Goal: Task Accomplishment & Management: Manage account settings

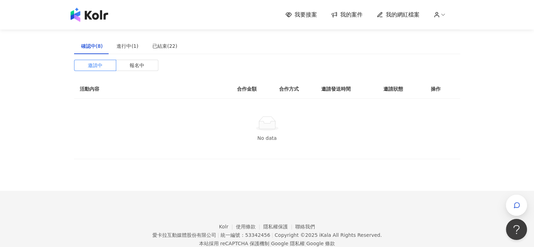
click at [317, 15] on span "我要接案" at bounding box center [305, 15] width 22 height 8
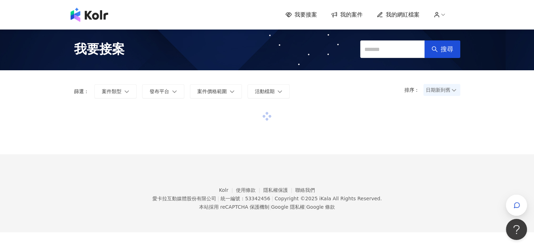
click at [342, 16] on link "我的案件" at bounding box center [347, 15] width 32 height 8
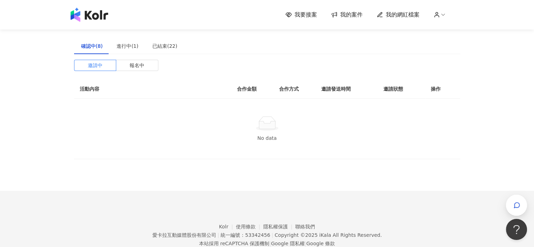
click at [301, 15] on span "我要接案" at bounding box center [305, 15] width 22 height 8
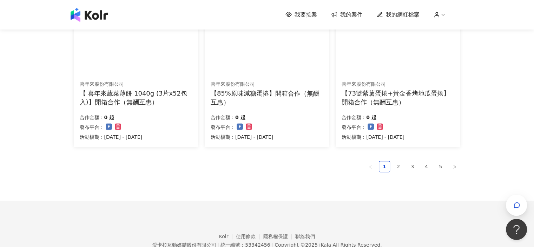
scroll to position [507, 0]
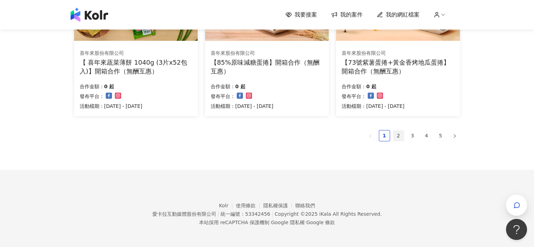
click at [398, 134] on link "2" at bounding box center [398, 135] width 11 height 11
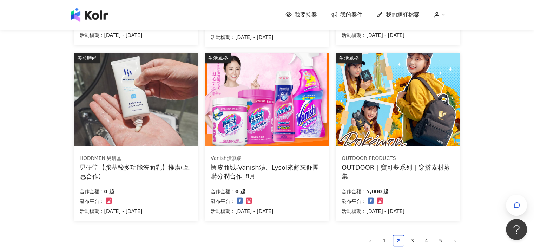
scroll to position [470, 0]
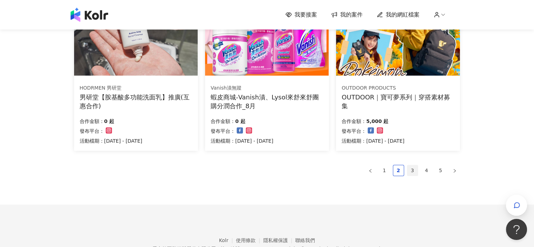
click at [408, 169] on link "3" at bounding box center [412, 170] width 11 height 11
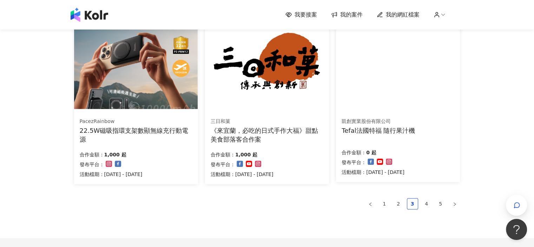
scroll to position [472, 0]
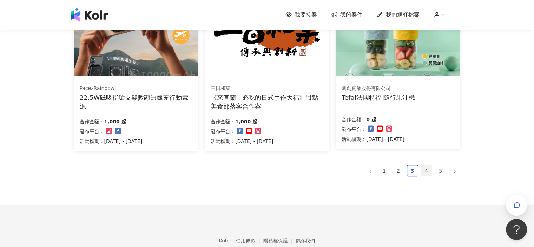
click at [423, 171] on link "4" at bounding box center [426, 170] width 11 height 11
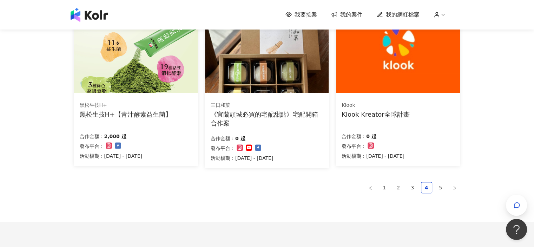
scroll to position [470, 0]
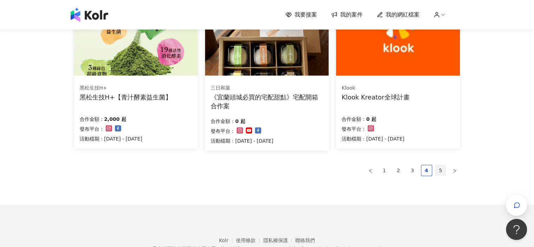
click at [435, 169] on li "5" at bounding box center [440, 170] width 11 height 11
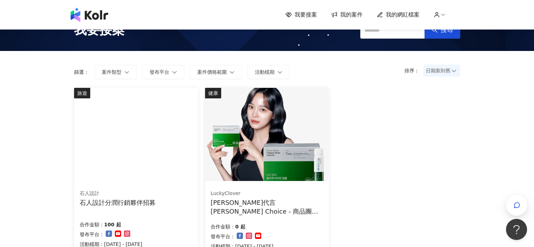
scroll to position [0, 0]
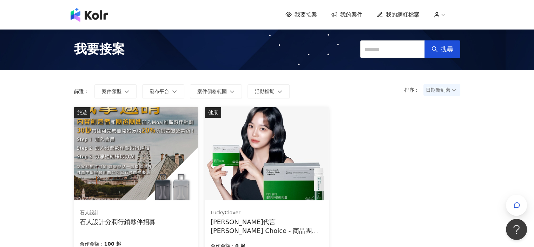
click at [404, 12] on span "我的網紅檔案" at bounding box center [403, 15] width 34 height 8
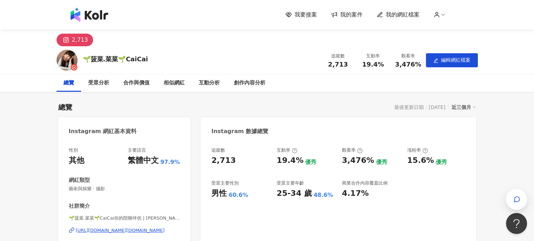
click at [93, 16] on img at bounding box center [90, 15] width 38 height 14
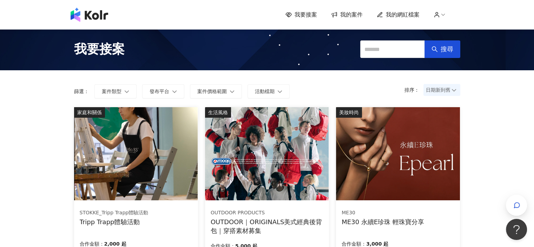
click at [354, 15] on span "我的案件" at bounding box center [351, 15] width 22 height 8
